Goal: Find specific page/section: Find specific page/section

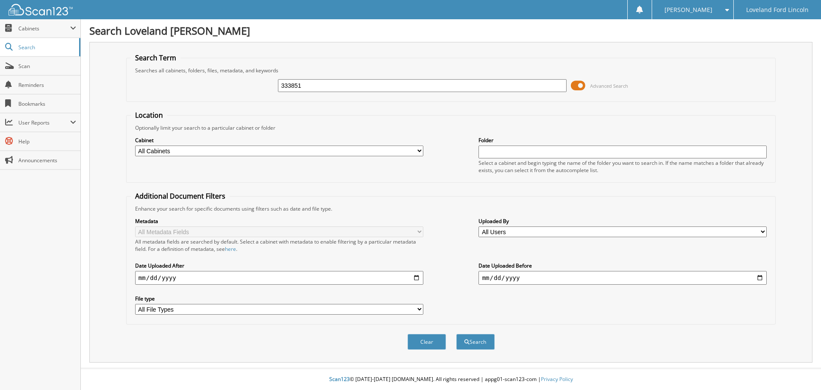
type input "333851"
click at [456, 333] on button "Search" at bounding box center [475, 341] width 38 height 16
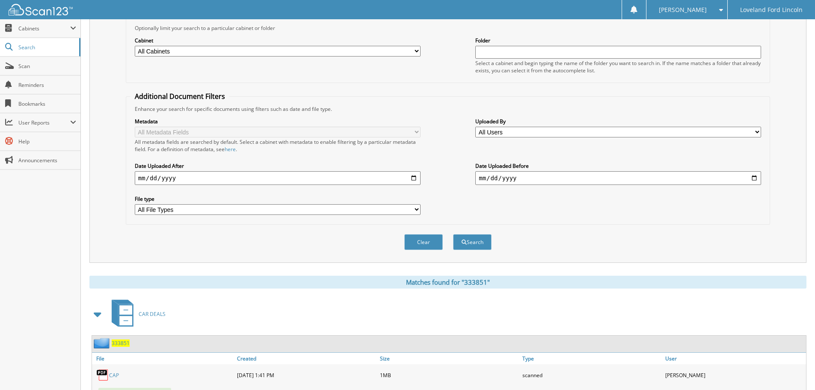
scroll to position [214, 0]
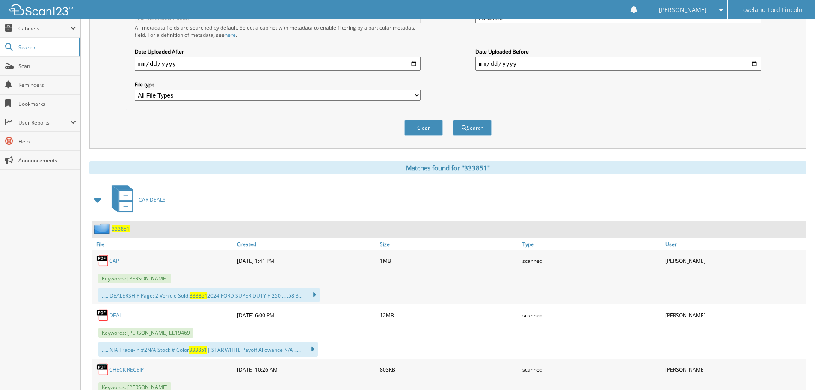
click at [116, 314] on link "DEAL" at bounding box center [115, 314] width 13 height 7
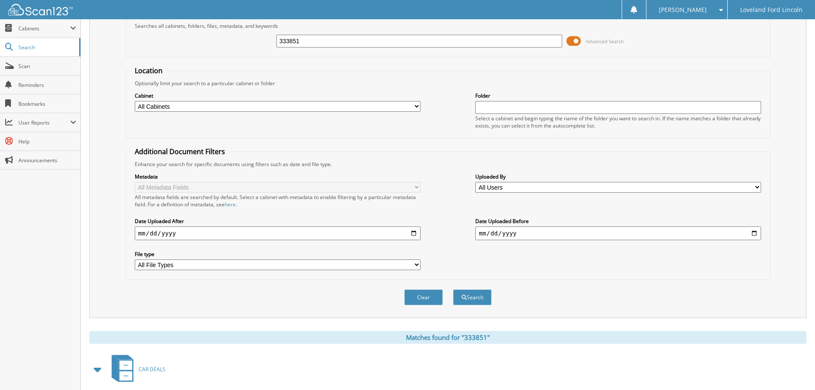
scroll to position [0, 0]
